Goal: Task Accomplishment & Management: Manage account settings

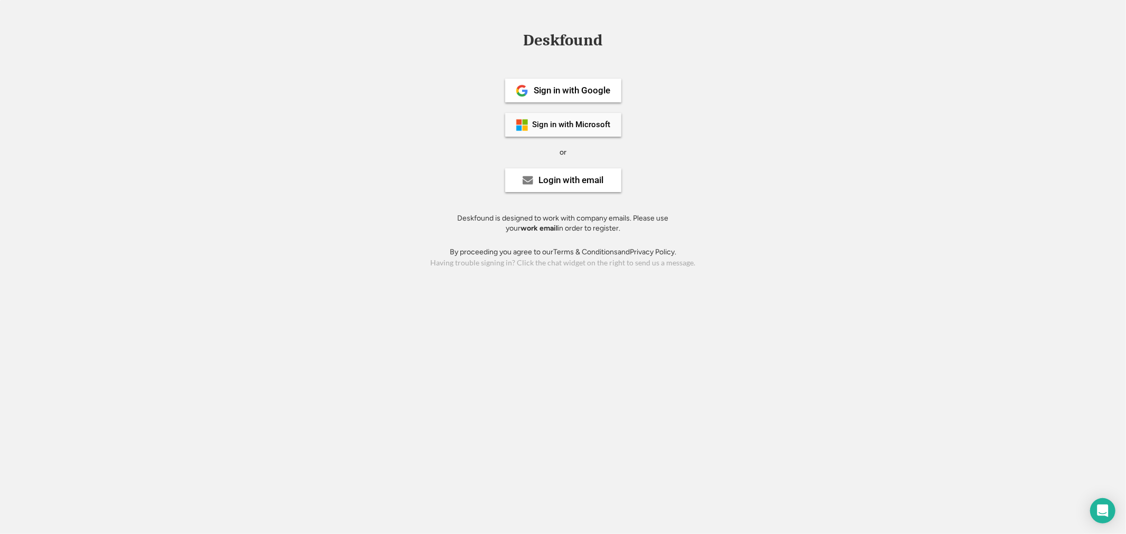
click at [590, 115] on div "Sign in with Microsoft" at bounding box center [563, 125] width 116 height 24
click at [569, 173] on div "Login with email" at bounding box center [563, 180] width 116 height 24
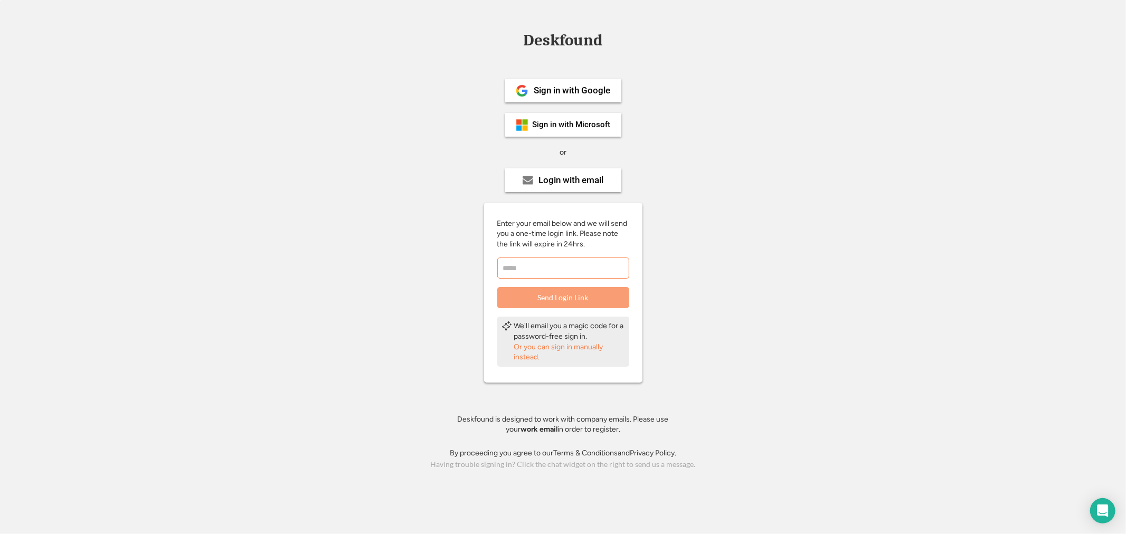
click at [563, 271] on input "email" at bounding box center [563, 268] width 132 height 21
type input "**********"
click at [544, 303] on button "Send Login Link" at bounding box center [563, 297] width 132 height 21
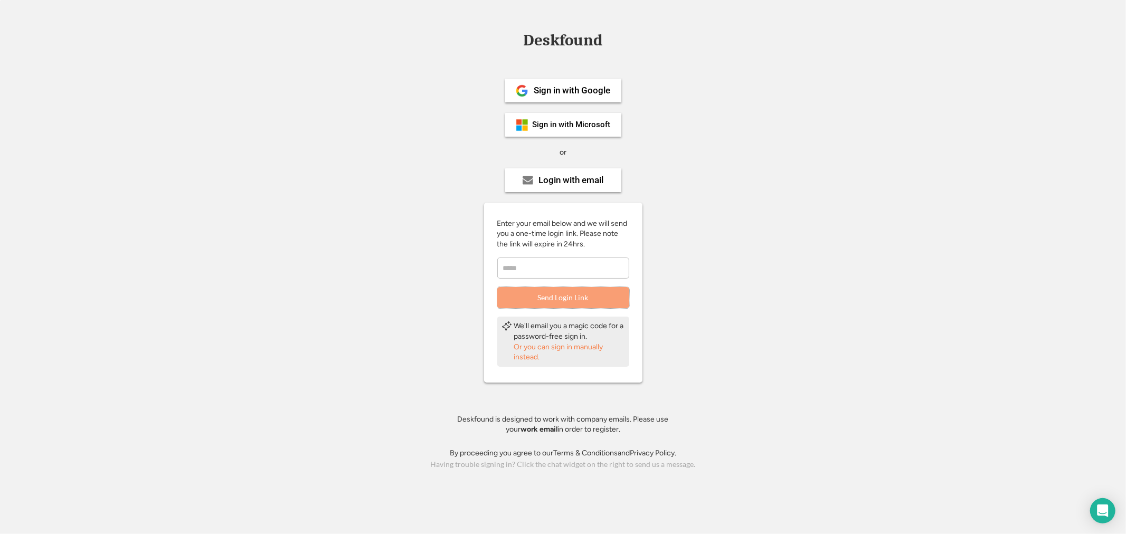
click at [534, 123] on div "Sign in with Microsoft" at bounding box center [572, 125] width 78 height 8
click at [548, 88] on div "Sign in with Google" at bounding box center [572, 90] width 77 height 9
